Goal: Information Seeking & Learning: Learn about a topic

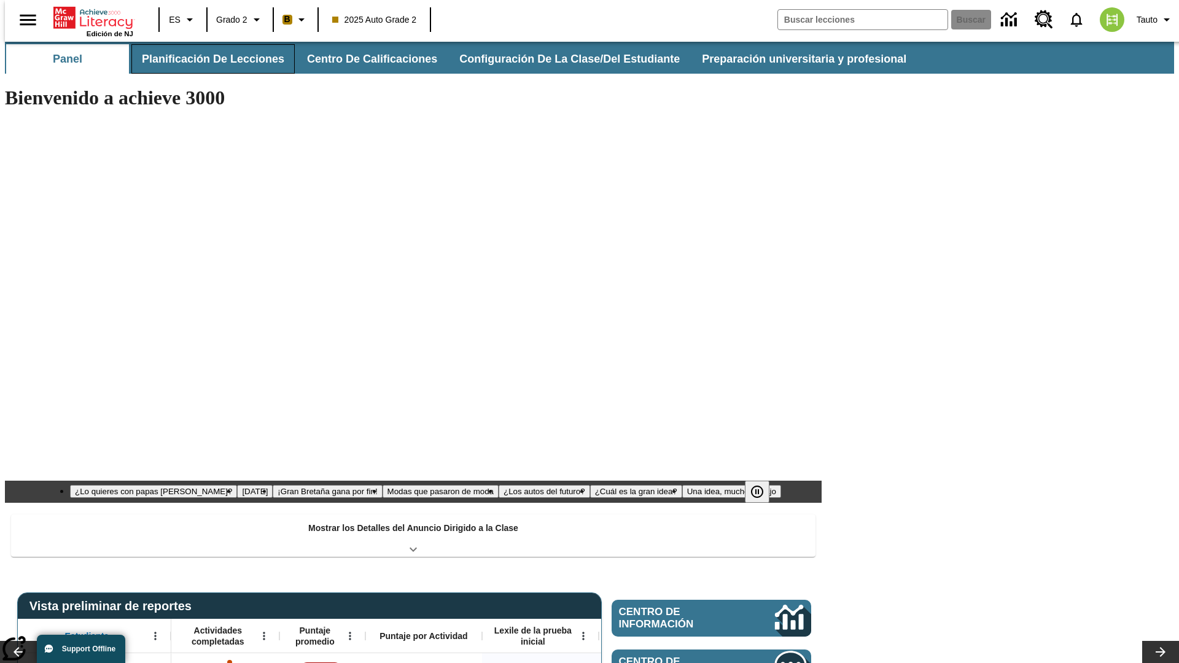
click at [206, 59] on button "Planificación de lecciones" at bounding box center [212, 58] width 163 height 29
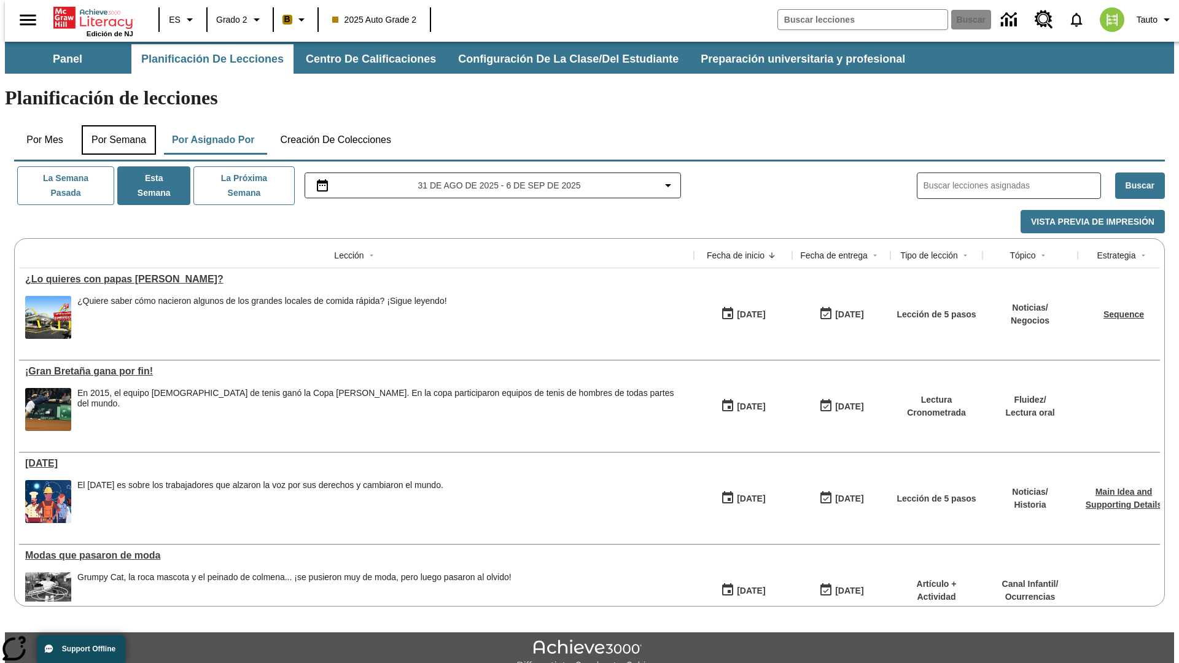
click at [115, 125] on button "Por semana" at bounding box center [119, 139] width 74 height 29
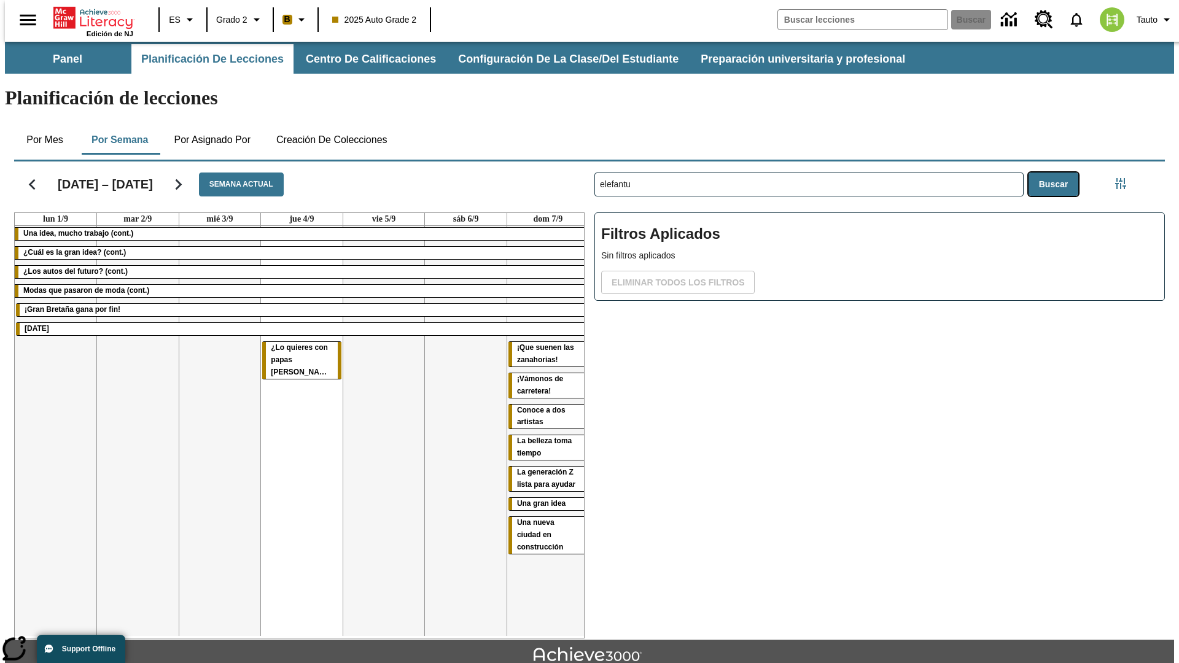
click at [1056, 173] on button "Buscar" at bounding box center [1053, 185] width 50 height 24
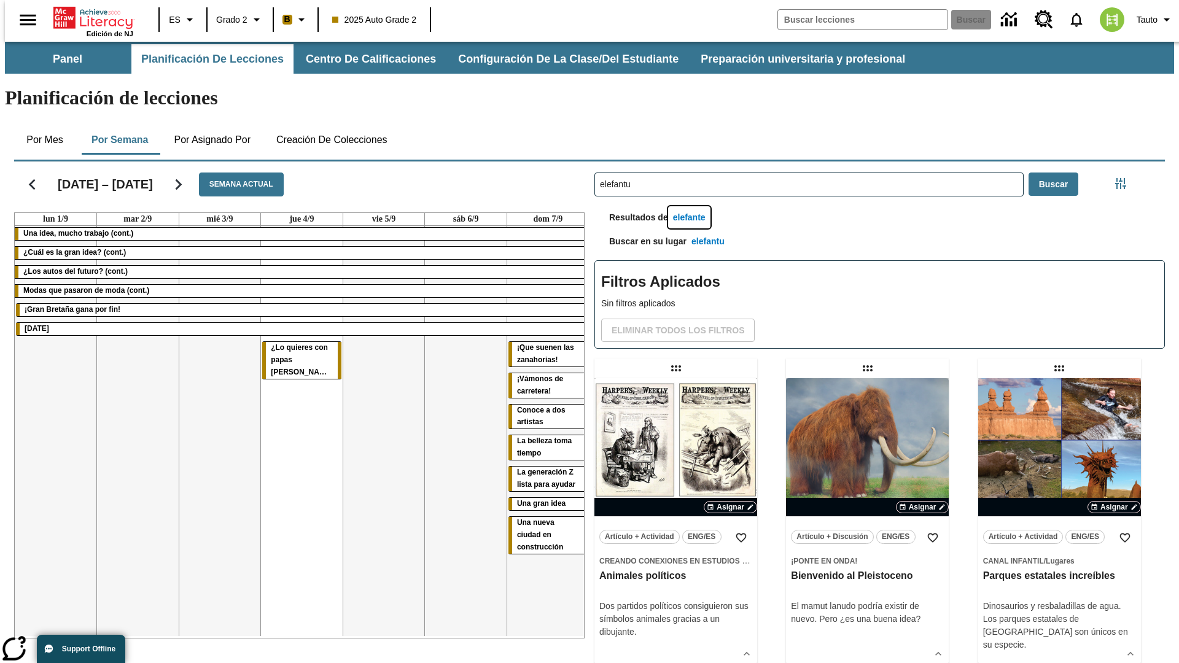
click at [691, 206] on button "elefante" at bounding box center [689, 217] width 42 height 23
type input "elefante"
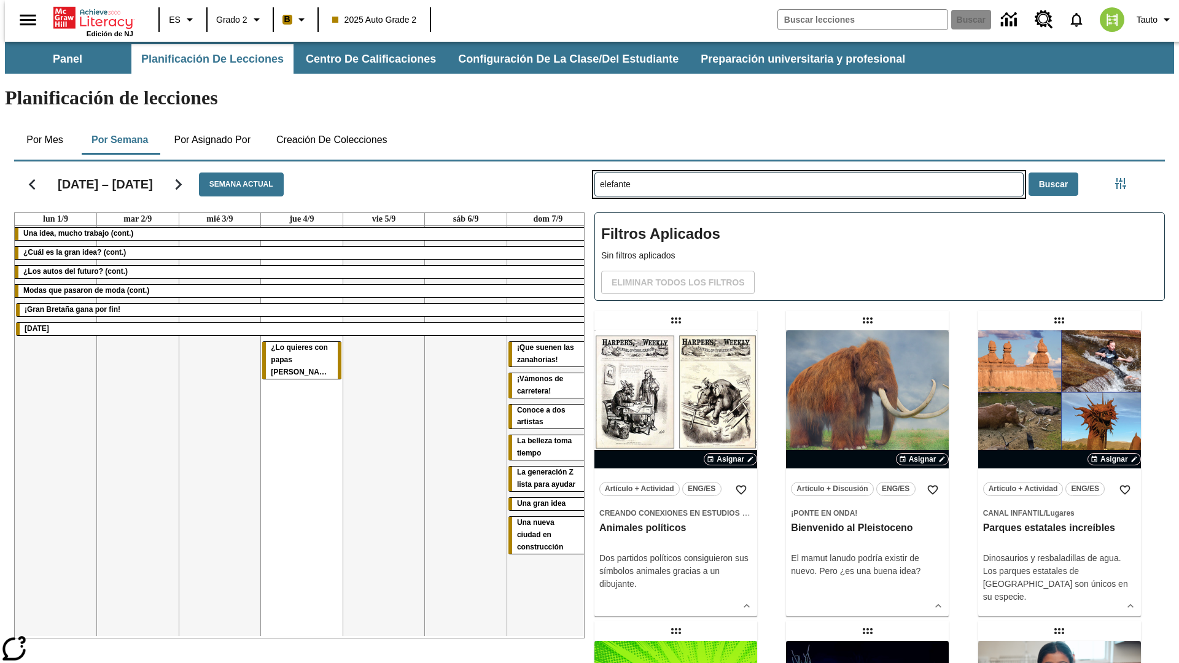
type input "elefantu"
